Goal: Task Accomplishment & Management: Use online tool/utility

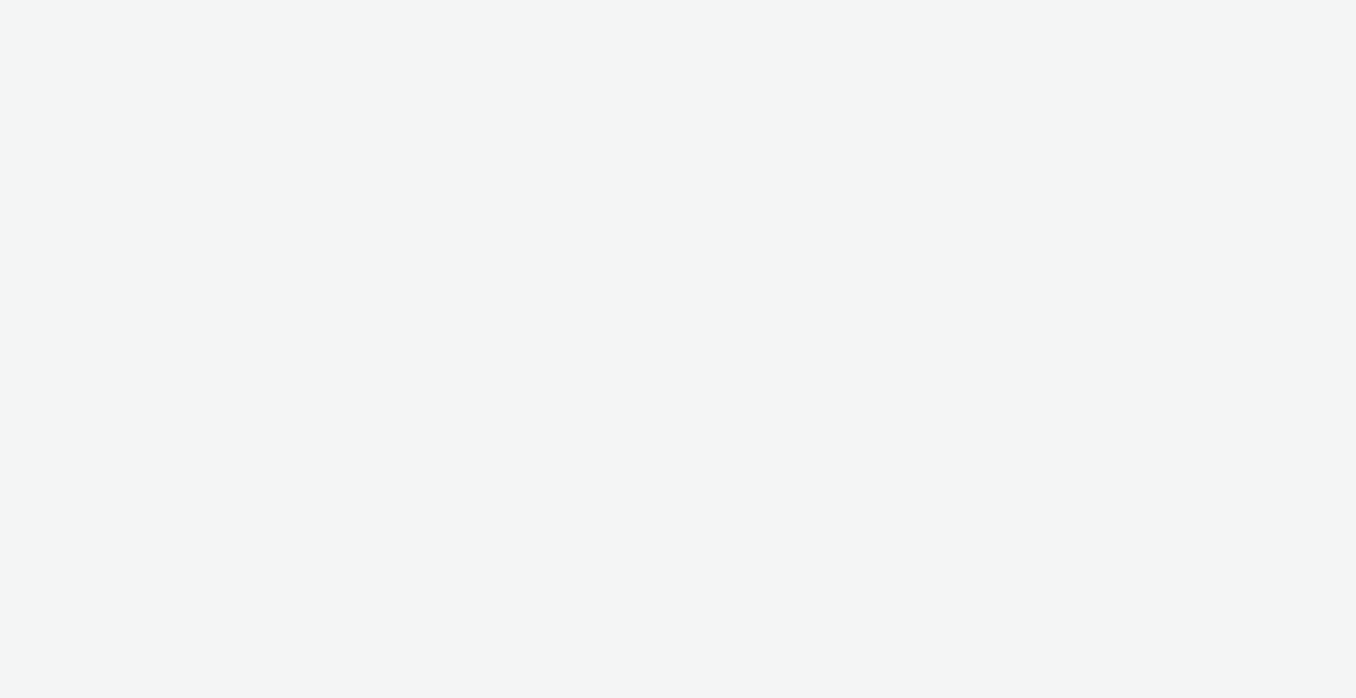
select select "4310a766-52ed-4545-8a97-8c61237a7f46"
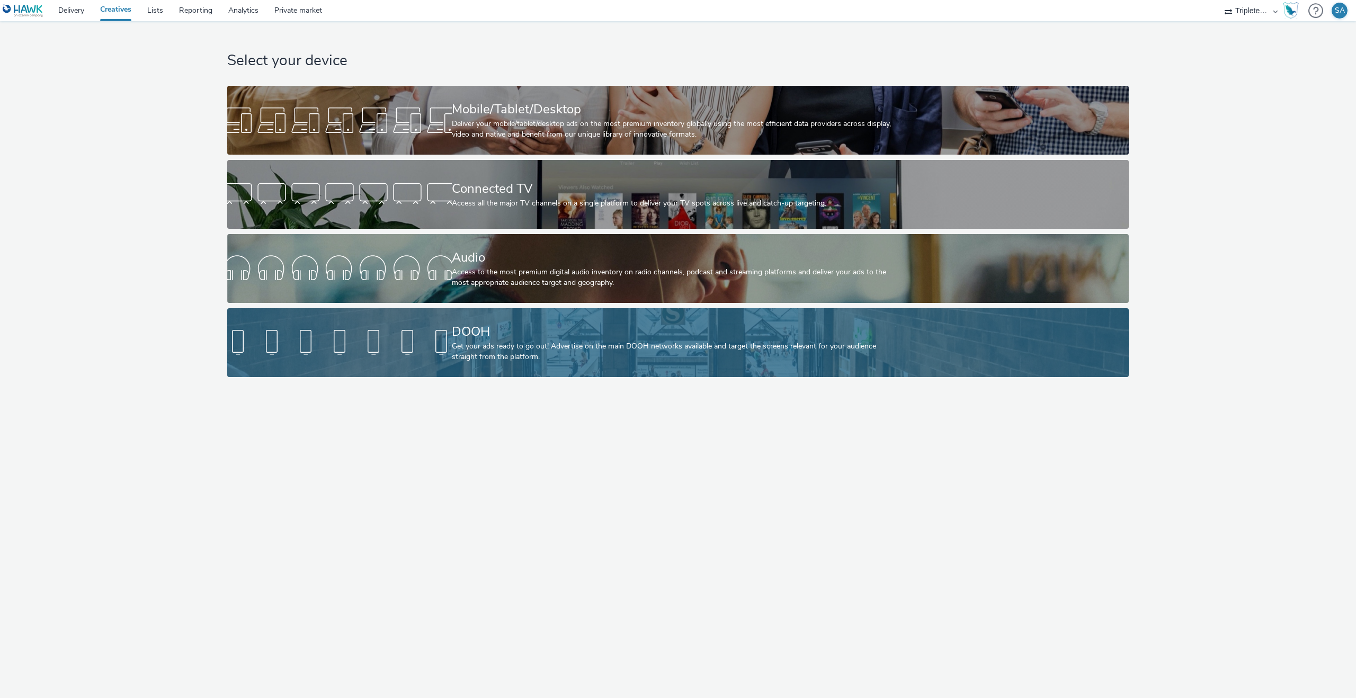
click at [350, 344] on div at bounding box center [339, 343] width 225 height 34
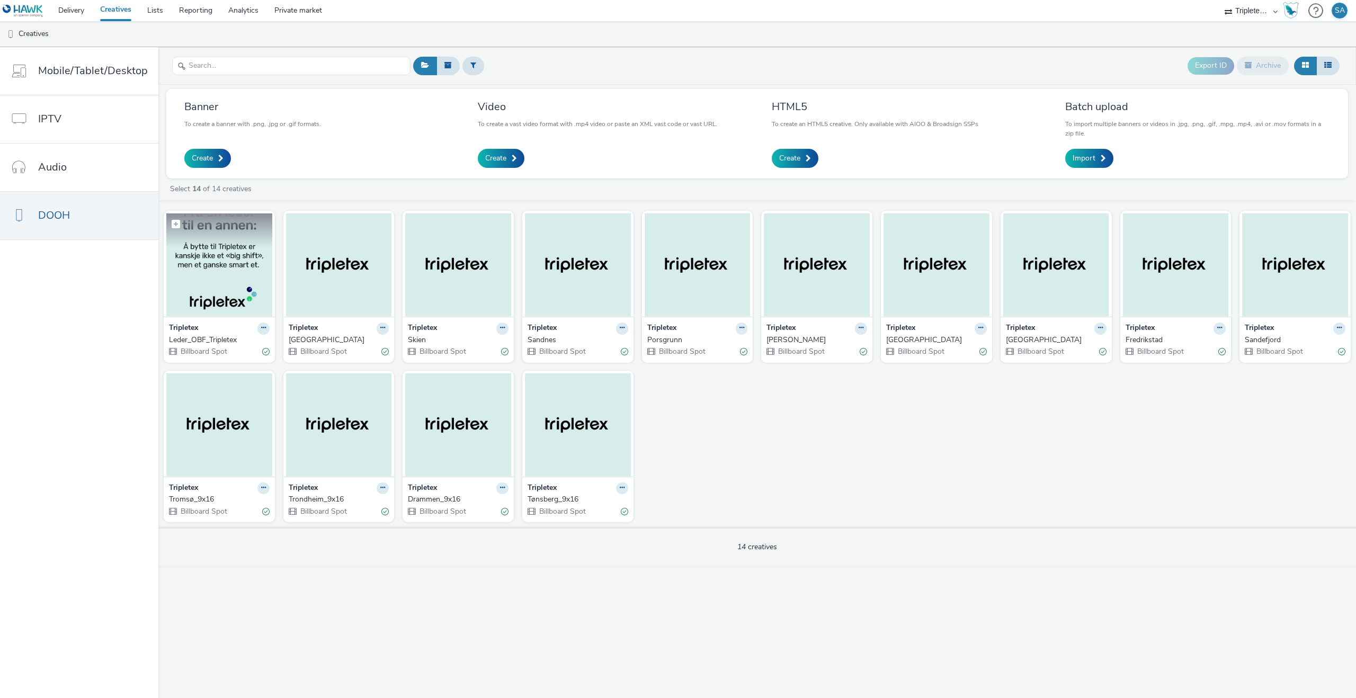
click at [239, 286] on img at bounding box center [219, 264] width 106 height 103
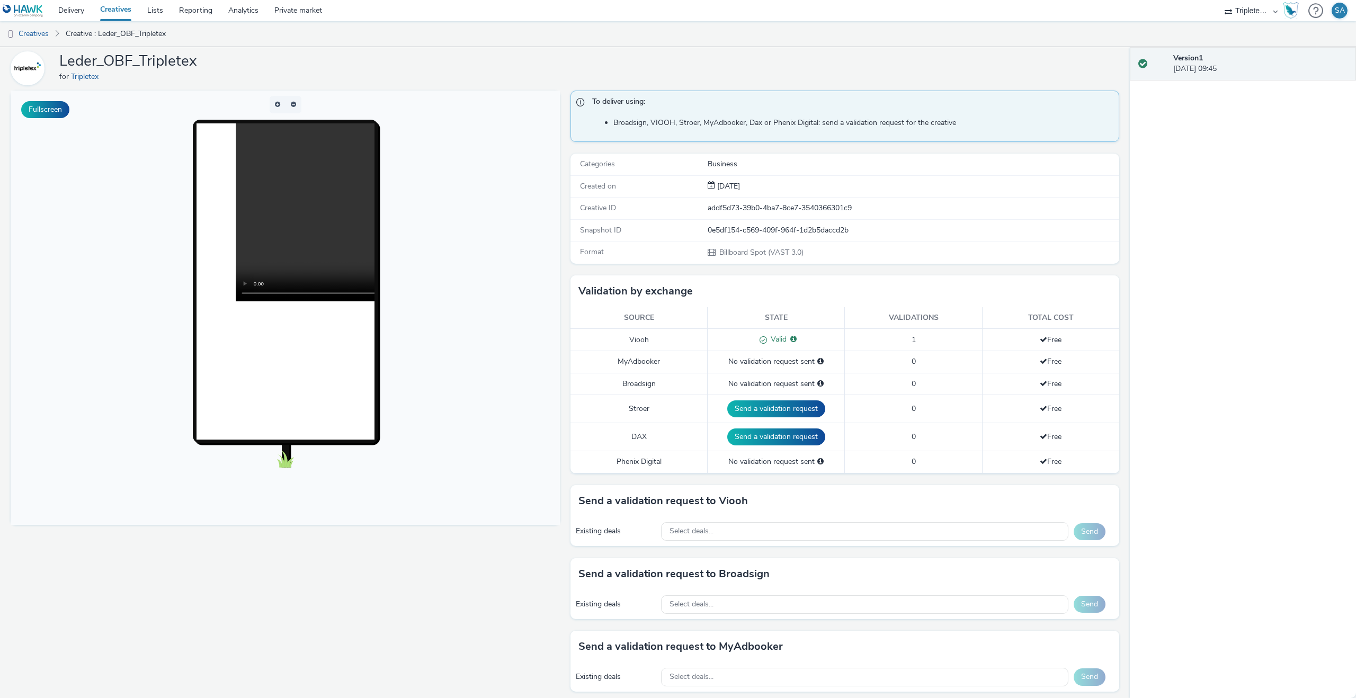
scroll to position [46, 0]
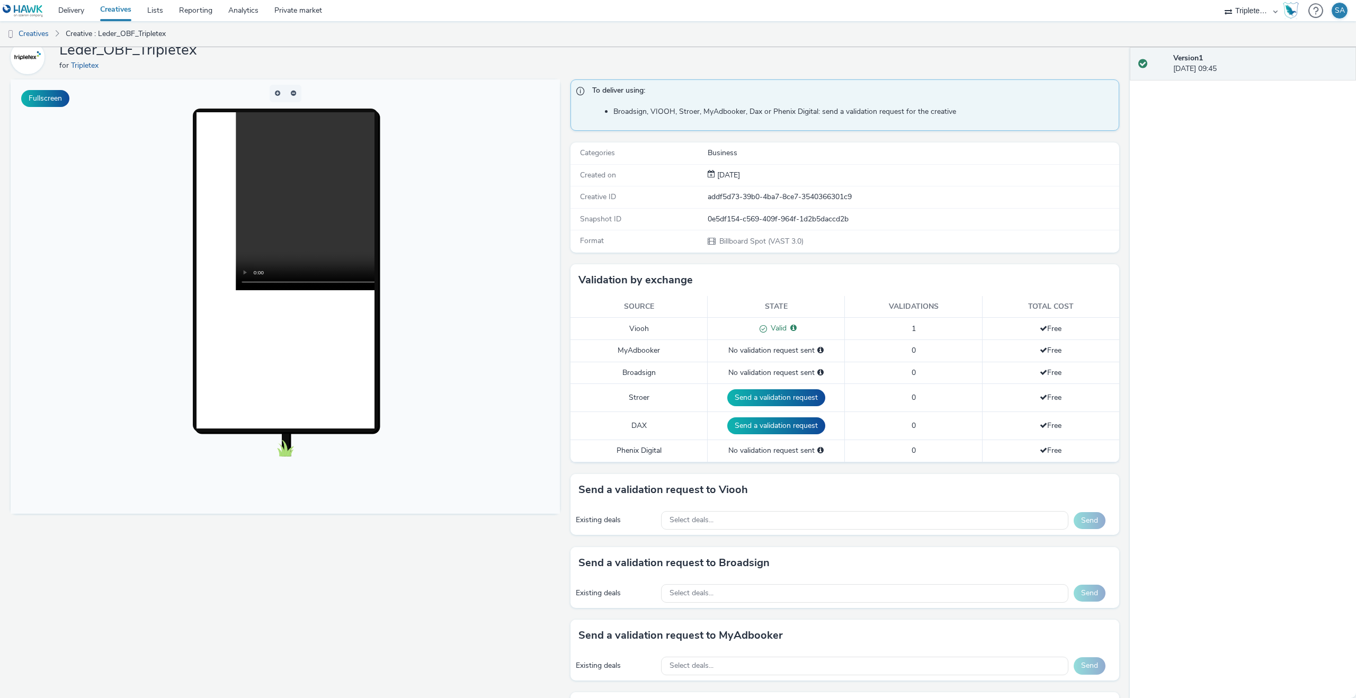
click at [793, 579] on div "Existing deals Select deals... Send" at bounding box center [844, 593] width 549 height 29
click at [794, 590] on div "Select deals..." at bounding box center [864, 593] width 407 height 19
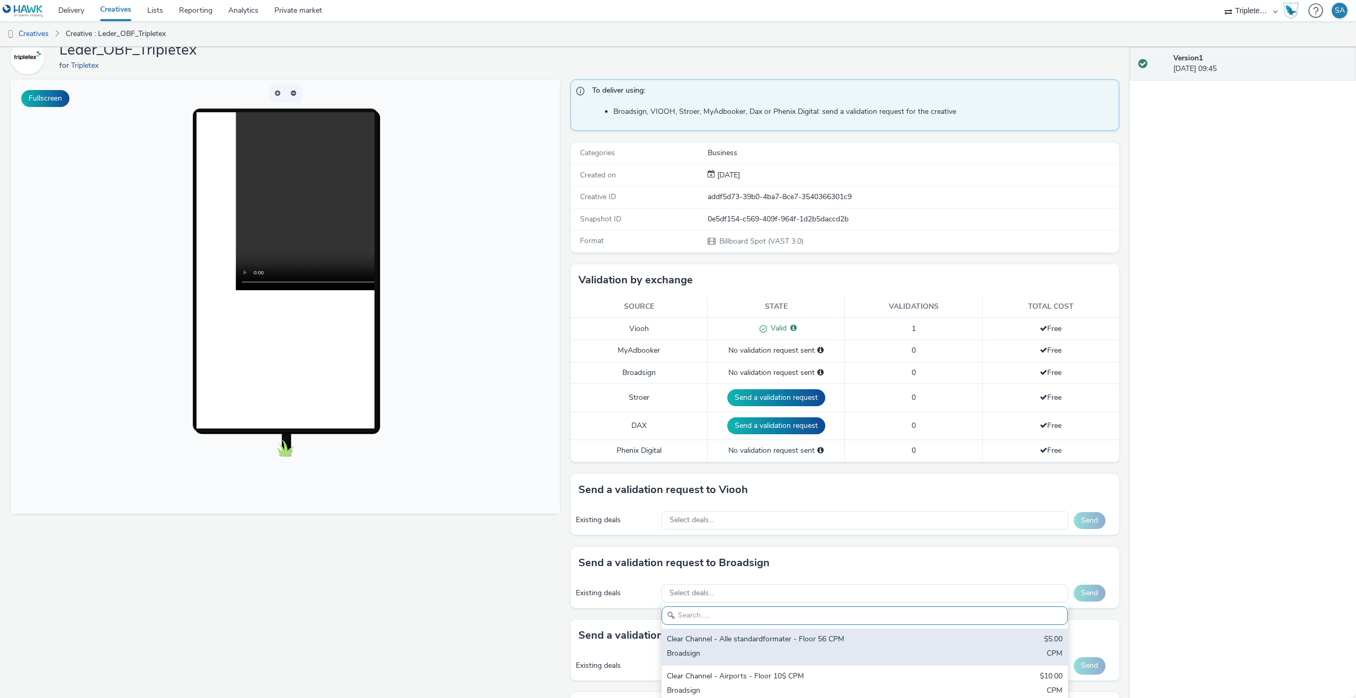
click at [793, 648] on div "Broadsign" at bounding box center [798, 654] width 262 height 12
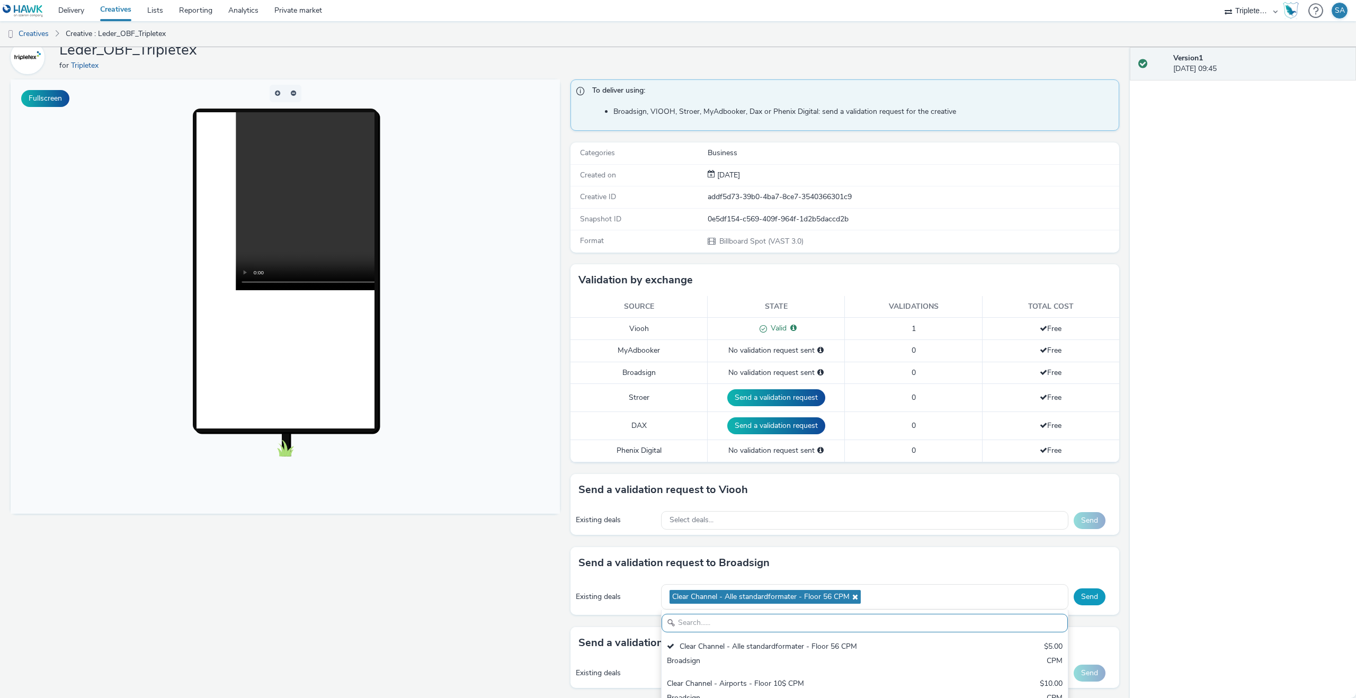
click at [1090, 598] on button "Send" at bounding box center [1089, 596] width 32 height 17
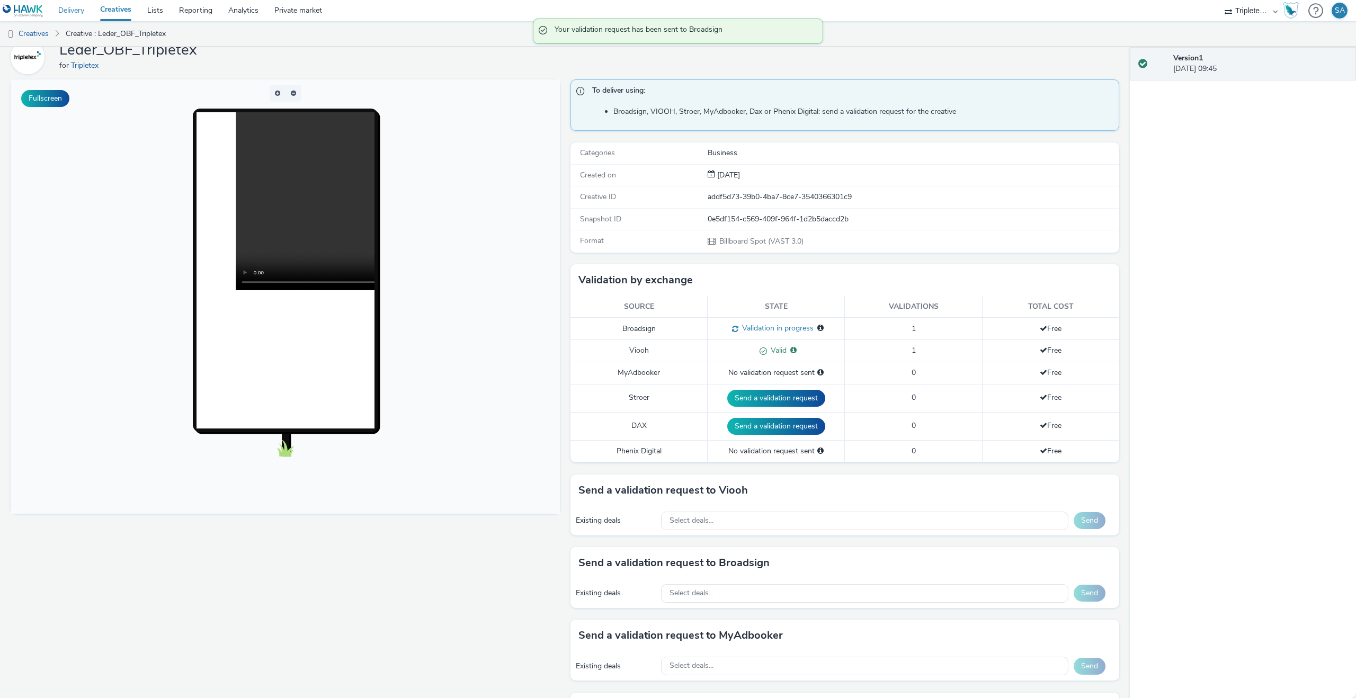
click at [92, 7] on link "Delivery" at bounding box center [71, 10] width 42 height 21
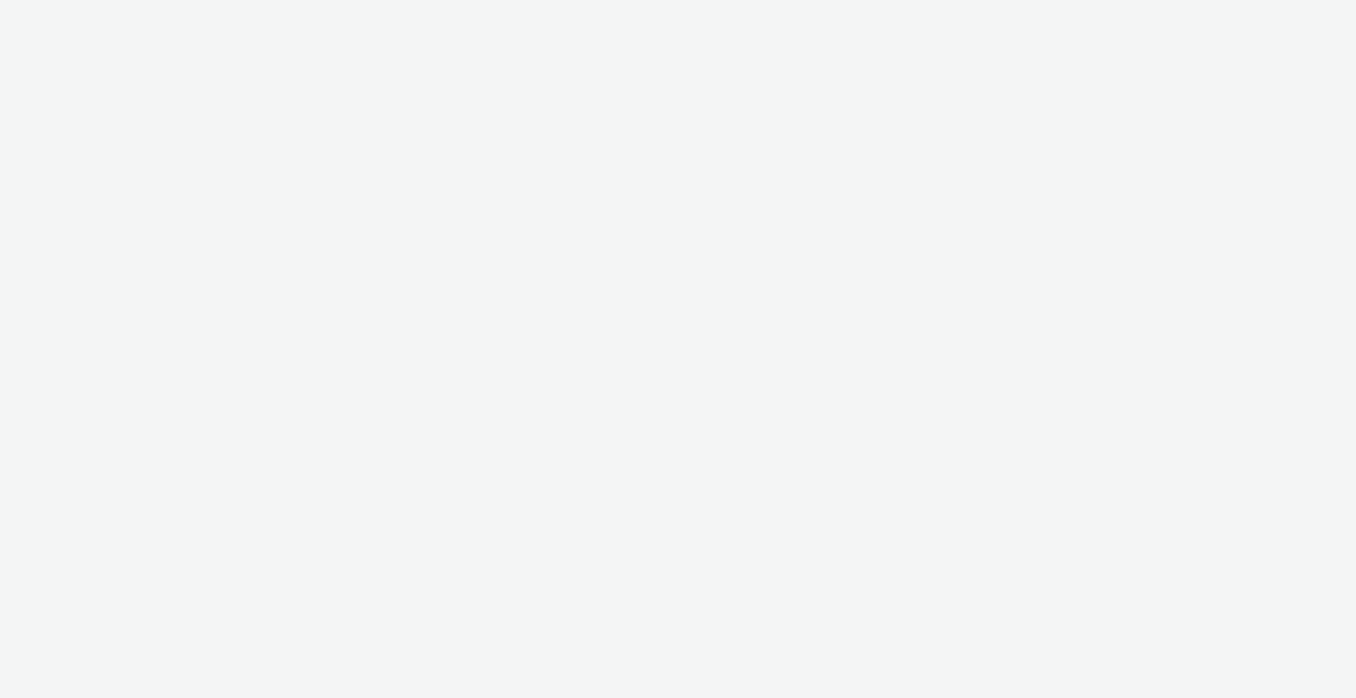
select select "4310a766-52ed-4545-8a97-8c61237a7f46"
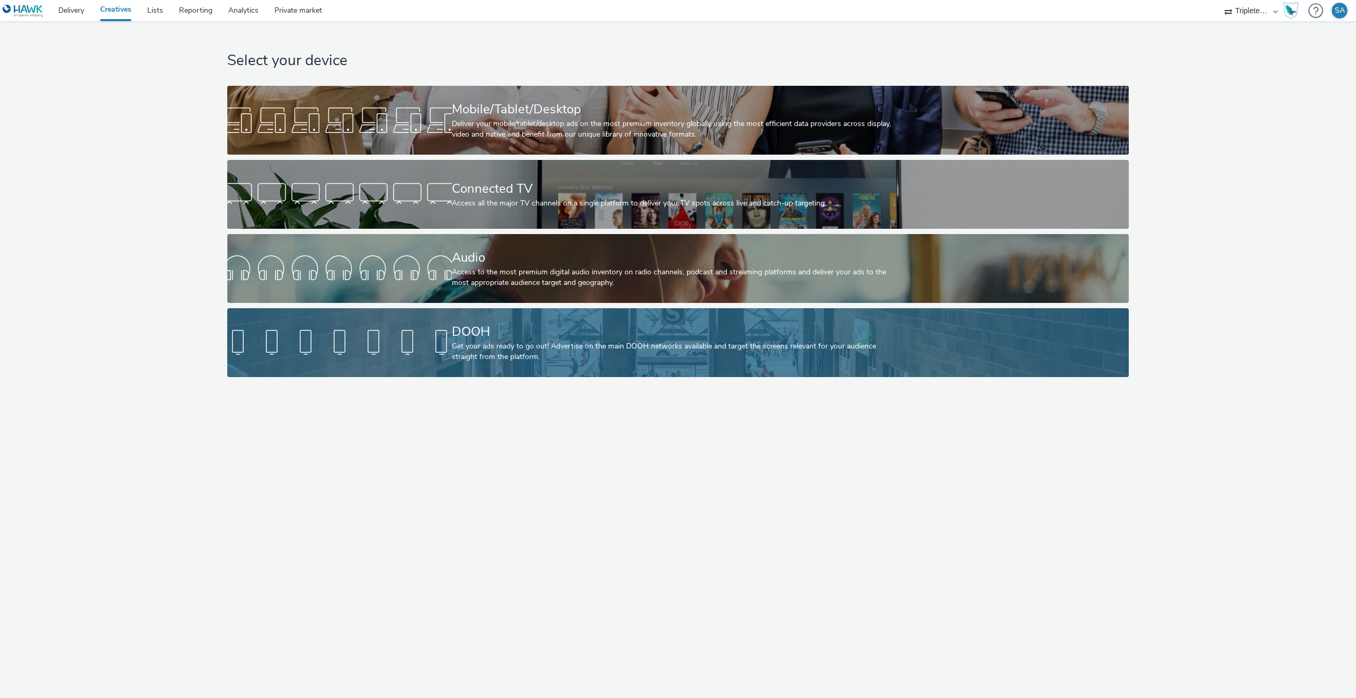
click at [461, 369] on div "DOOH Get your ads ready to go out! Advertise on the main DOOH networks availabl…" at bounding box center [676, 342] width 449 height 69
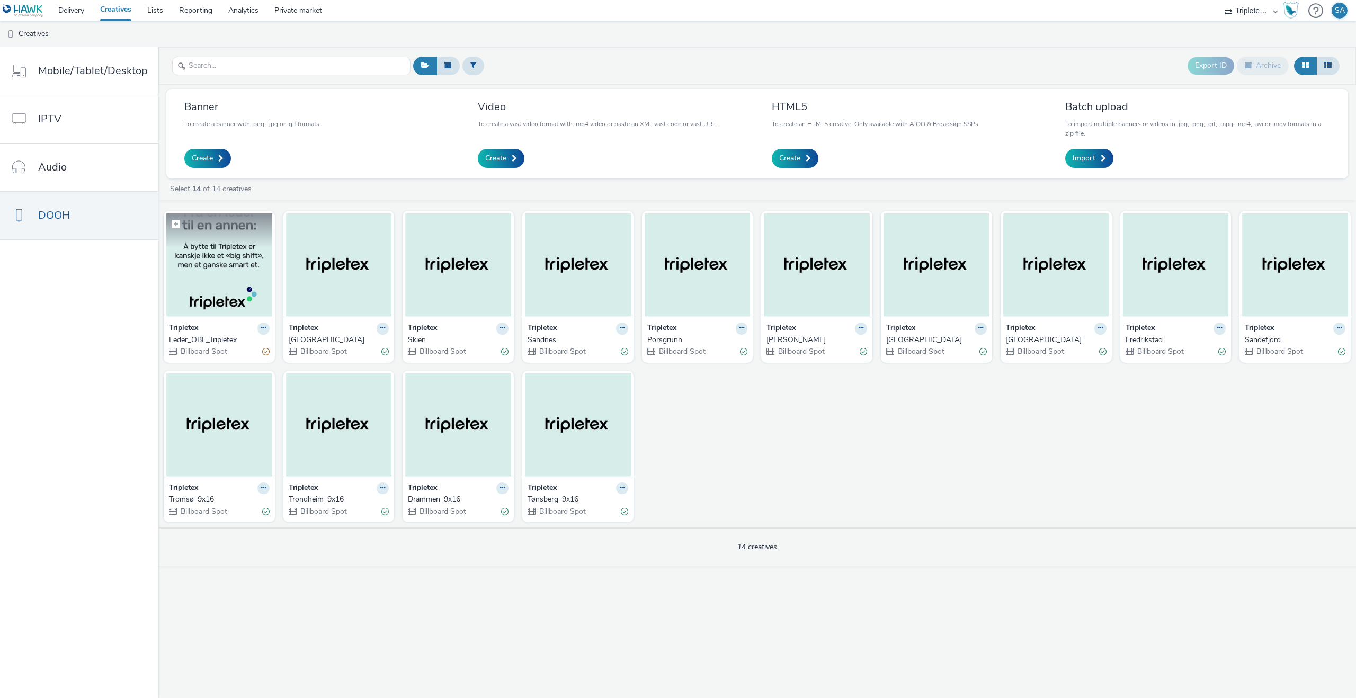
click at [235, 221] on label at bounding box center [219, 223] width 106 height 20
checkbox input "true"
click at [231, 274] on img at bounding box center [219, 264] width 106 height 103
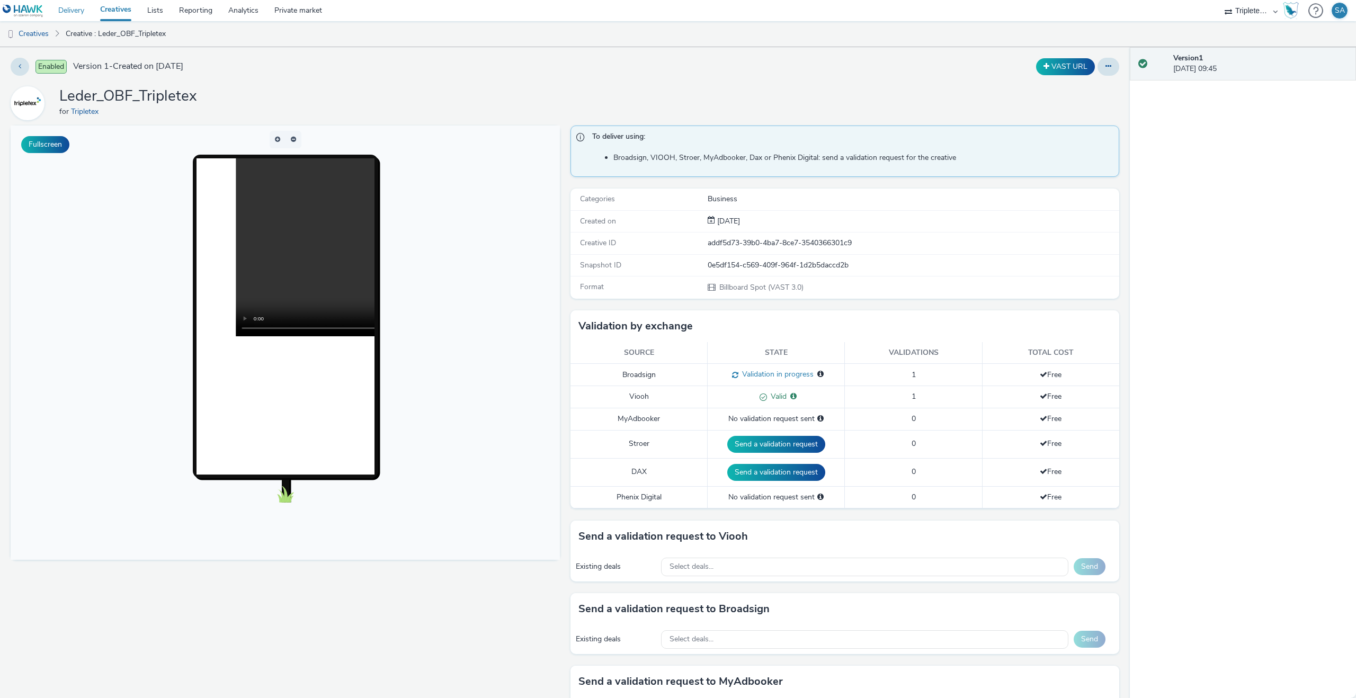
click at [64, 3] on link "Delivery" at bounding box center [71, 10] width 42 height 21
